Goal: Transaction & Acquisition: Purchase product/service

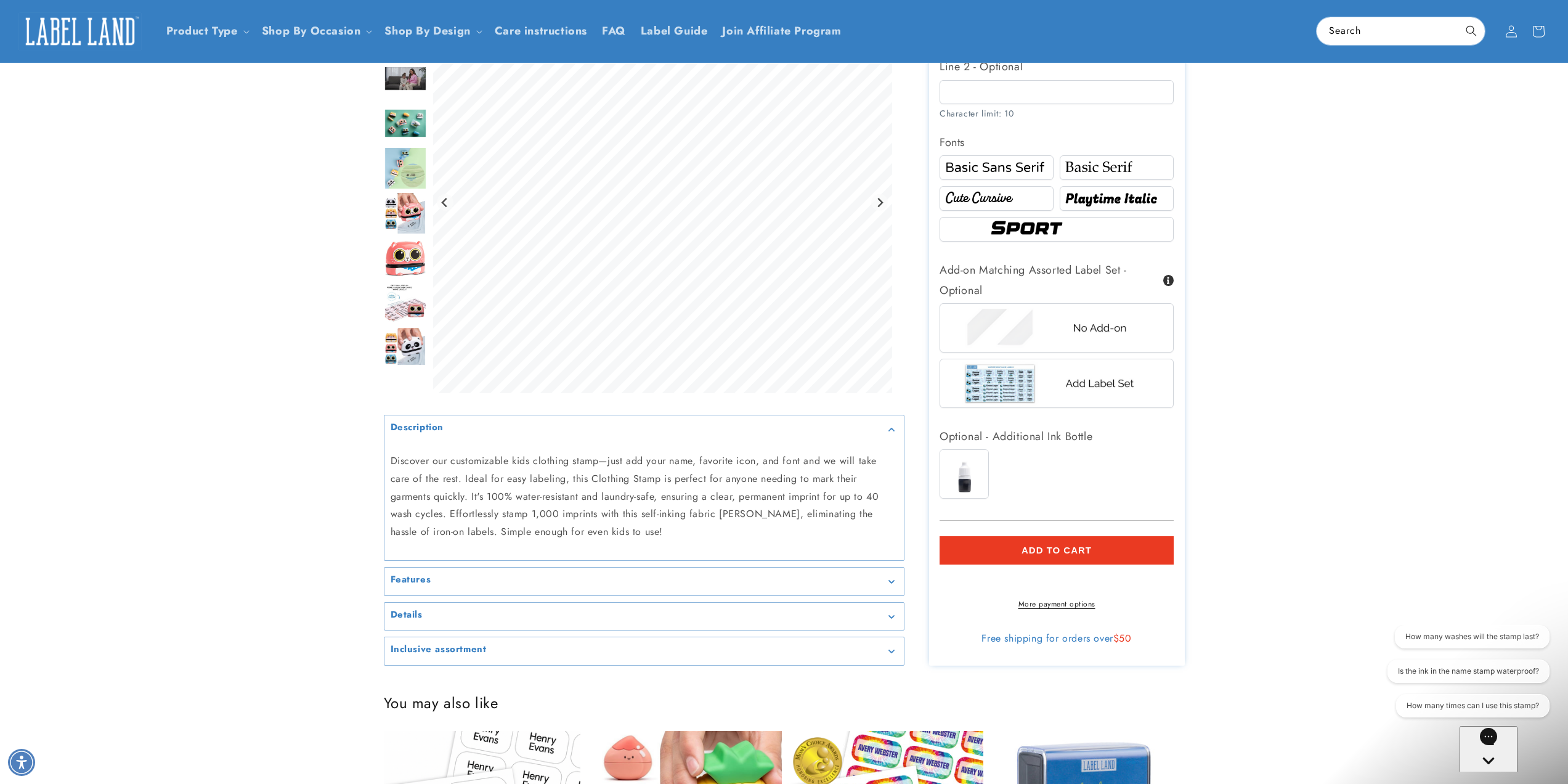
scroll to position [37, 0]
